Goal: Information Seeking & Learning: Learn about a topic

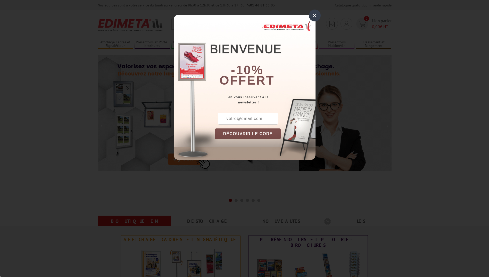
click at [192, 19] on div "× -10% offert en vous inscrivant à la newsletter ! DÉCOUVRIR LE CODE Copier le …" at bounding box center [245, 87] width 142 height 145
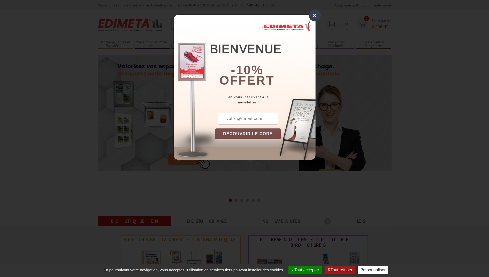
click at [316, 12] on div "×" at bounding box center [315, 16] width 12 height 12
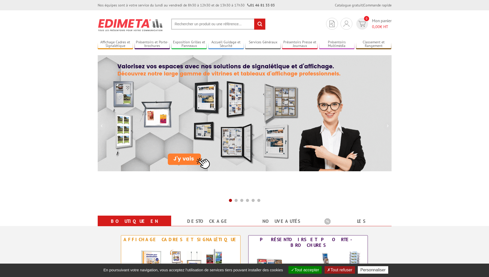
click at [177, 25] on input "text" at bounding box center [218, 24] width 94 height 11
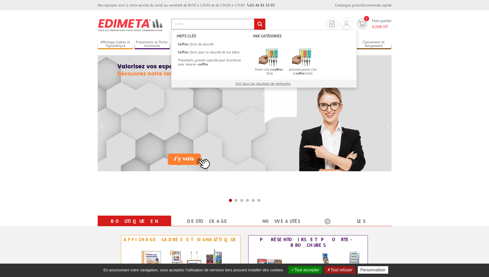
type input "coffret"
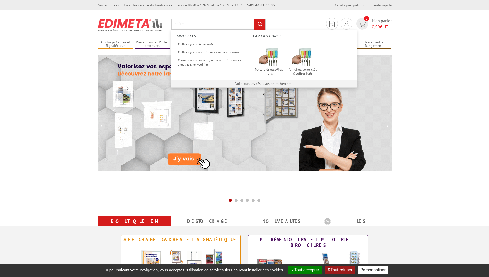
click at [254, 19] on input "rechercher" at bounding box center [259, 24] width 11 height 11
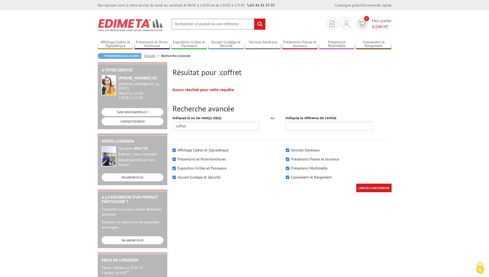
click at [188, 25] on input "text" at bounding box center [218, 24] width 94 height 11
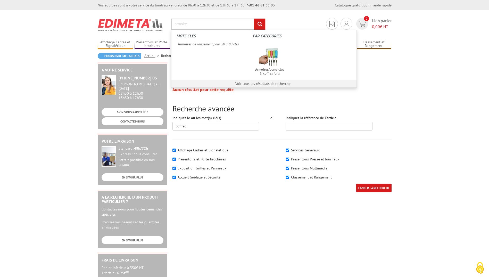
type input "armoire"
click at [254, 19] on input "rechercher" at bounding box center [259, 24] width 11 height 11
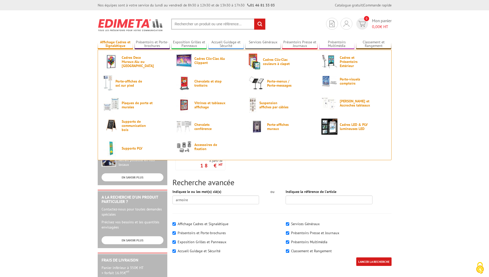
click at [111, 41] on link "Affichage Cadres et Signalétique" at bounding box center [116, 44] width 36 height 9
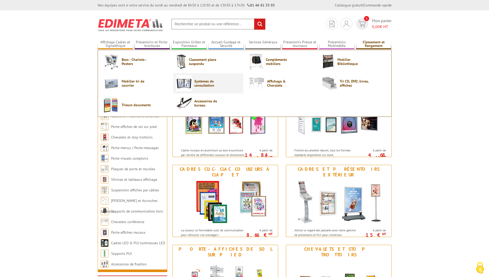
click at [186, 81] on img at bounding box center [184, 83] width 16 height 16
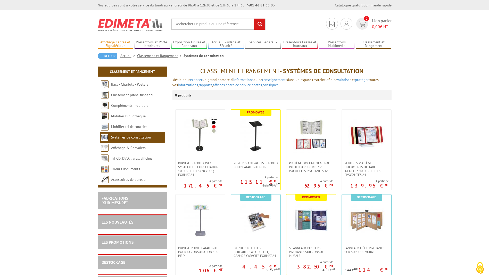
click at [114, 40] on link "Affichage Cadres et Signalétique" at bounding box center [116, 44] width 36 height 9
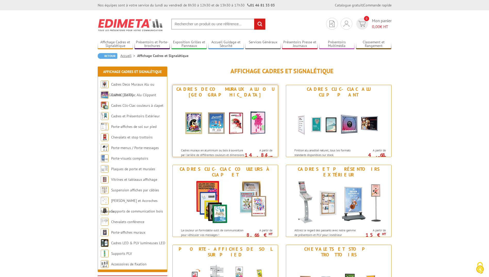
click at [196, 116] on img at bounding box center [225, 122] width 95 height 46
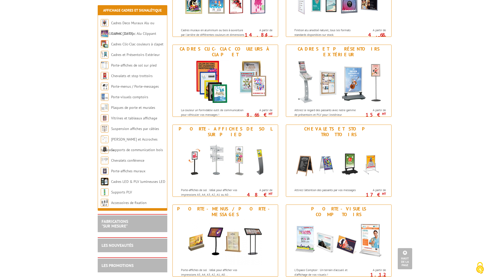
scroll to position [103, 0]
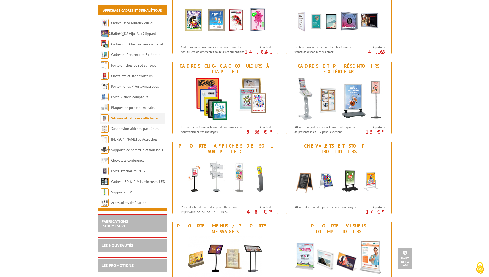
click at [109, 117] on li "Vitrines et tableaux affichage" at bounding box center [132, 118] width 65 height 11
click at [135, 117] on link "Vitrines et tableaux affichage" at bounding box center [134, 118] width 46 height 5
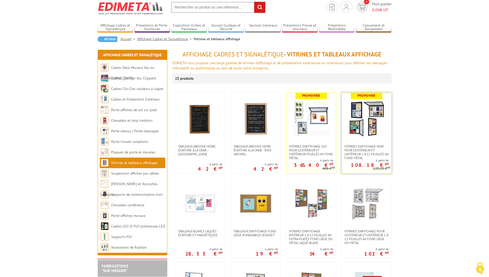
scroll to position [26, 0]
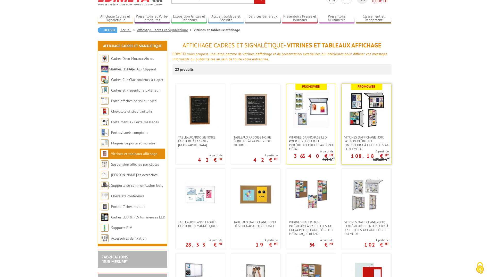
click at [361, 121] on img at bounding box center [367, 110] width 36 height 36
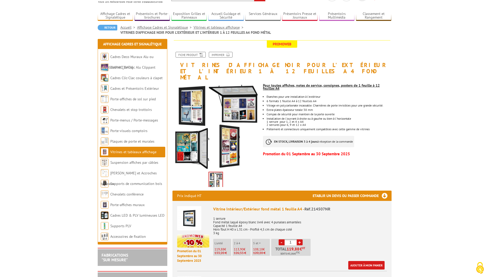
scroll to position [26, 0]
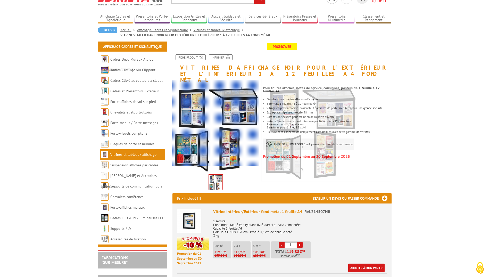
click at [213, 129] on div at bounding box center [230, 119] width 117 height 93
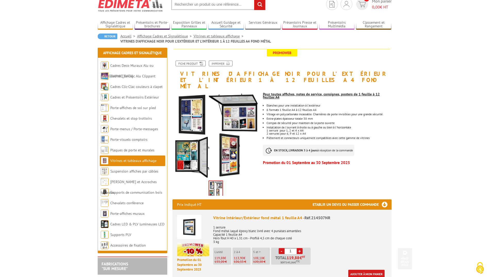
scroll to position [0, 0]
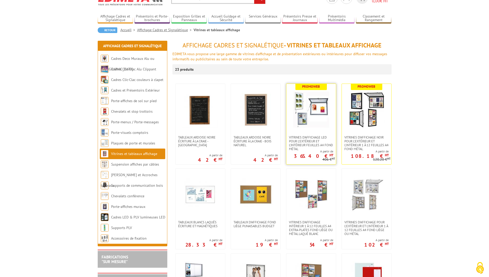
click at [319, 108] on img at bounding box center [311, 110] width 36 height 36
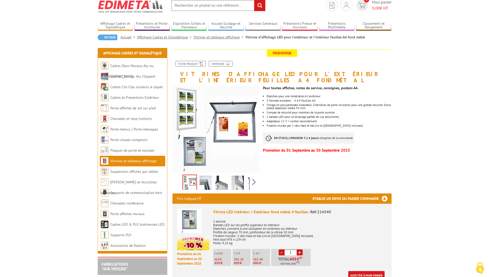
scroll to position [77, 0]
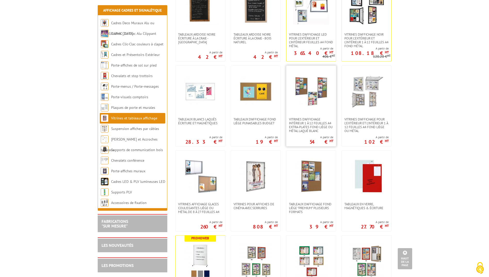
scroll to position [129, 0]
click at [363, 95] on img at bounding box center [367, 91] width 36 height 36
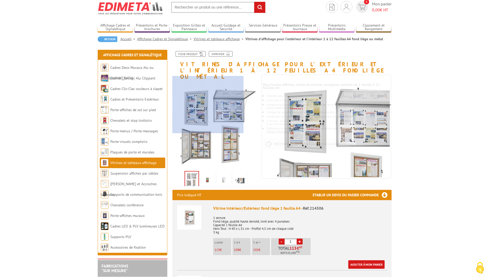
scroll to position [26, 0]
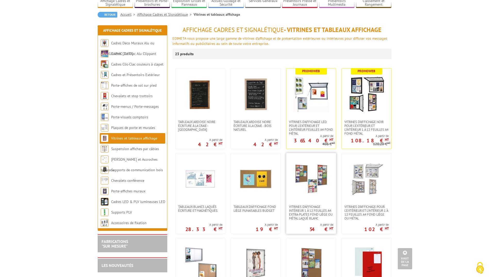
scroll to position [26, 0]
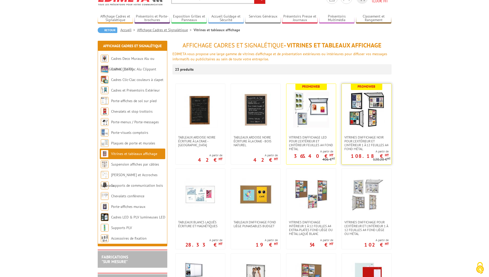
click at [352, 103] on img at bounding box center [367, 110] width 36 height 36
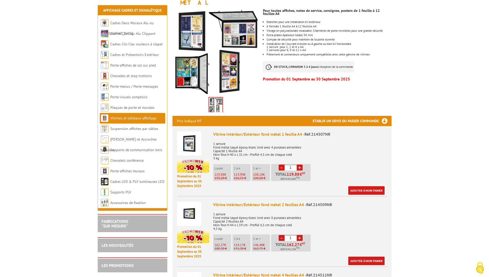
scroll to position [180, 0]
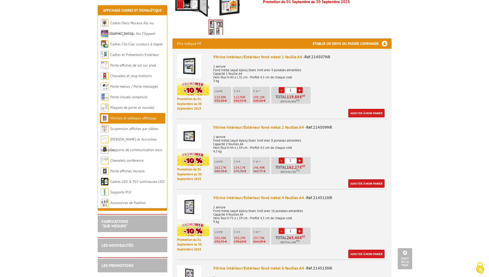
click at [191, 130] on img at bounding box center [189, 136] width 24 height 24
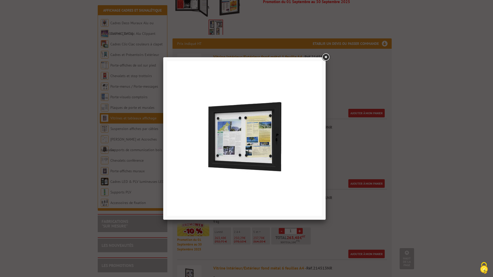
click at [324, 59] on link at bounding box center [325, 57] width 9 height 9
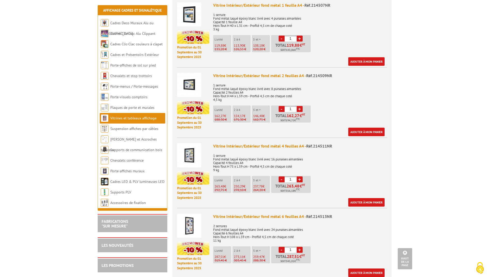
scroll to position [206, 0]
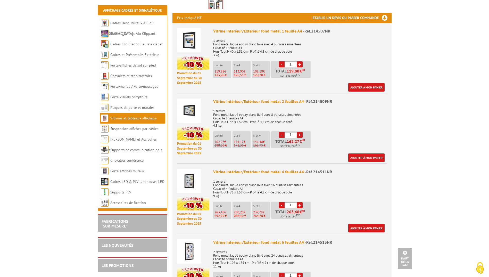
click at [188, 104] on img at bounding box center [189, 110] width 24 height 24
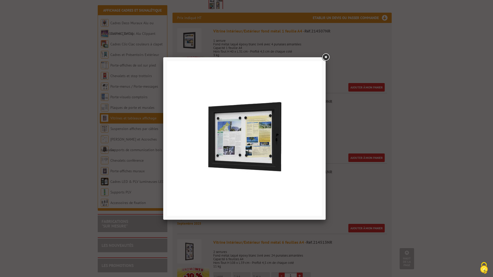
click at [324, 58] on link at bounding box center [325, 57] width 9 height 9
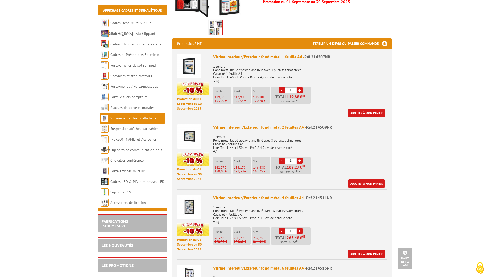
scroll to position [155, 0]
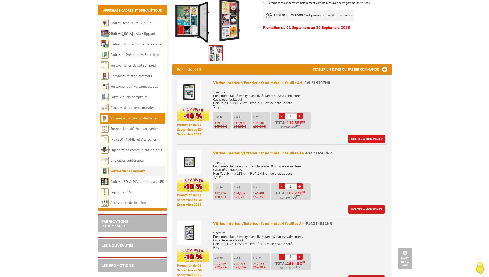
click at [124, 171] on link "Porte-affiches muraux" at bounding box center [127, 171] width 35 height 5
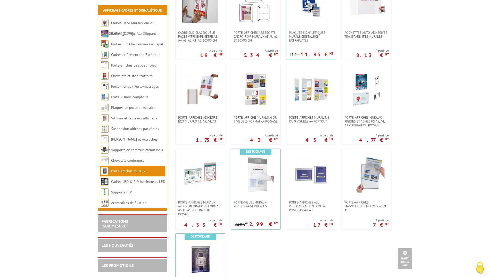
scroll to position [206, 0]
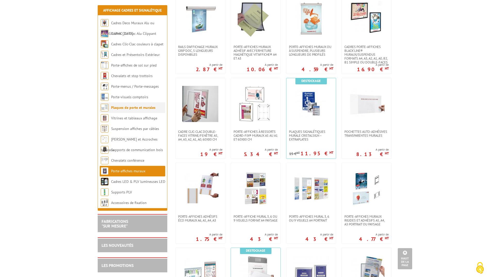
click at [106, 106] on img at bounding box center [105, 108] width 8 height 8
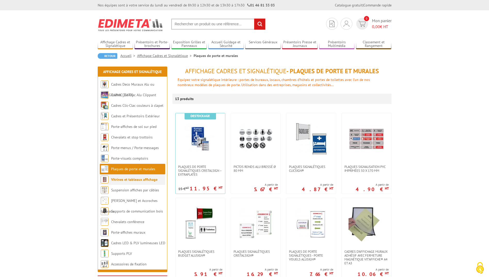
click at [112, 179] on link "Vitrines et tableaux affichage" at bounding box center [134, 179] width 46 height 5
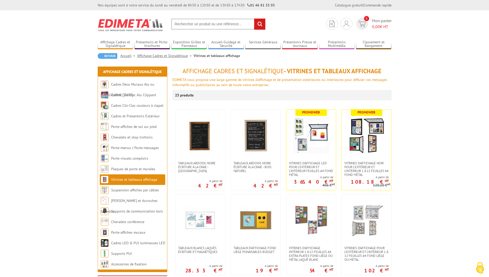
click at [181, 24] on input "text" at bounding box center [218, 24] width 94 height 11
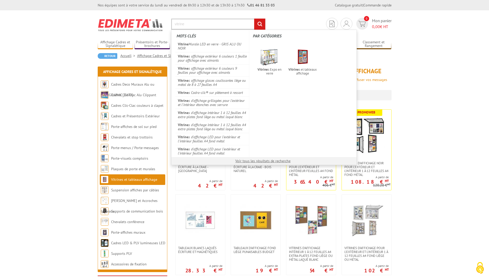
type input "vitrine"
click at [254, 19] on input "rechercher" at bounding box center [259, 24] width 11 height 11
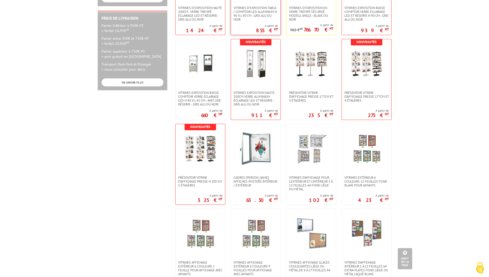
scroll to position [258, 0]
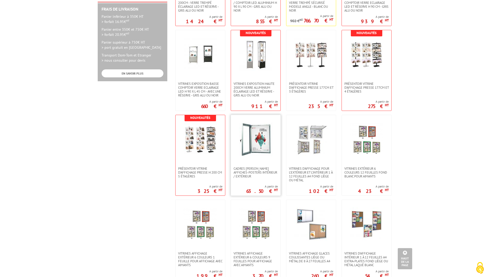
click at [247, 136] on img at bounding box center [256, 140] width 34 height 34
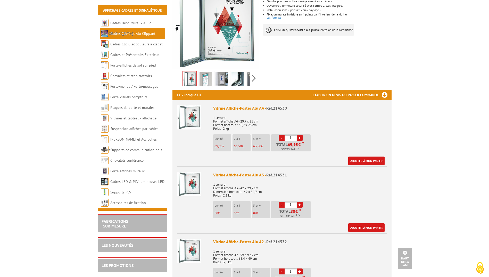
scroll to position [103, 0]
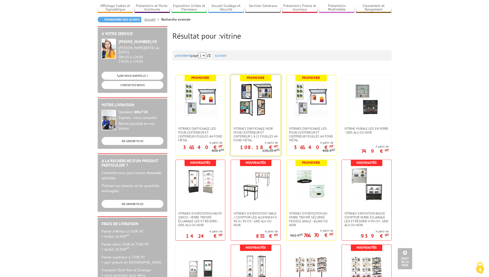
scroll to position [26, 0]
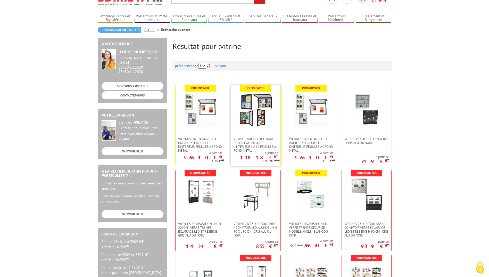
click at [256, 115] on img at bounding box center [256, 110] width 34 height 34
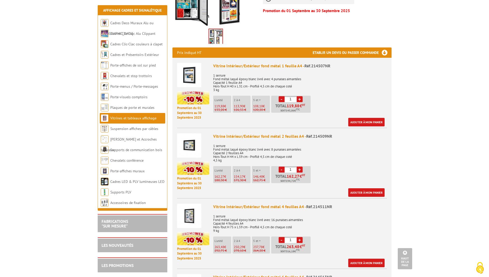
scroll to position [180, 0]
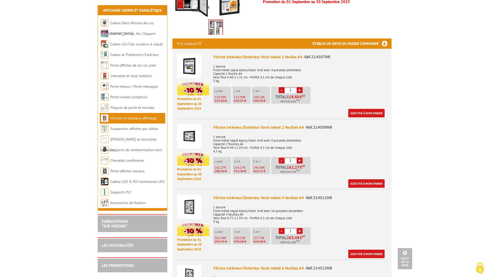
click at [184, 132] on img at bounding box center [189, 136] width 24 height 24
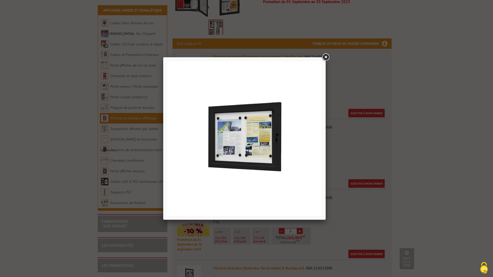
click at [324, 59] on link at bounding box center [325, 57] width 9 height 9
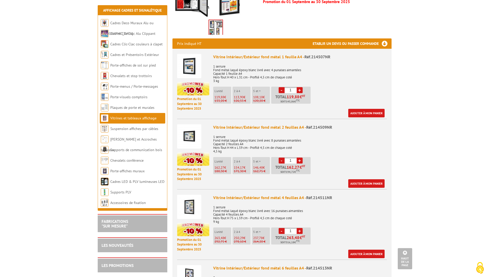
click at [190, 128] on img at bounding box center [189, 136] width 24 height 24
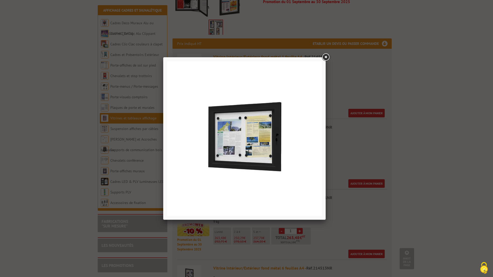
click at [327, 59] on link at bounding box center [325, 57] width 9 height 9
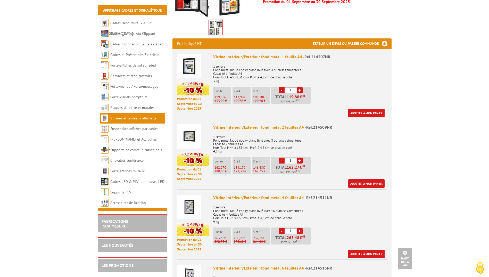
click at [220, 133] on p "1 serrure Fond métal laqué époxy blanc livré avec 8 punaises aimantées Capacité…" at bounding box center [300, 142] width 174 height 22
click at [233, 119] on li "Promotion du [DATE] au [DATE] Vitrine Intérieur/Extérieur fond métal 2 feuilles…" at bounding box center [282, 153] width 210 height 69
click at [233, 124] on div "Vitrine Intérieur/Extérieur fond métal 2 feuilles A4 - Réf.214509NR" at bounding box center [300, 127] width 174 height 6
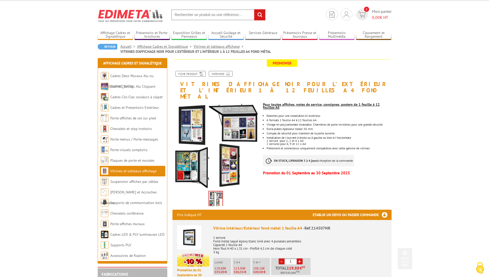
scroll to position [0, 0]
